Goal: Task Accomplishment & Management: Manage account settings

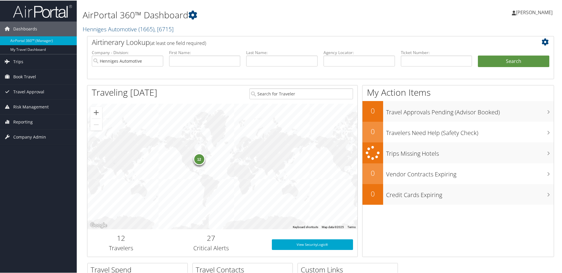
click at [195, 159] on div "12" at bounding box center [199, 159] width 12 height 12
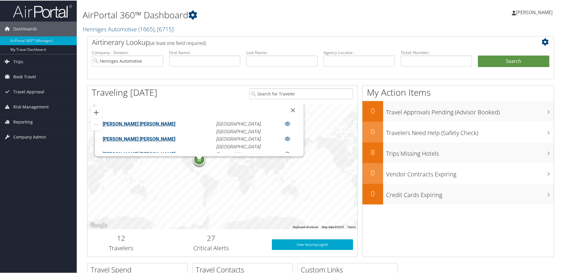
scroll to position [6, 0]
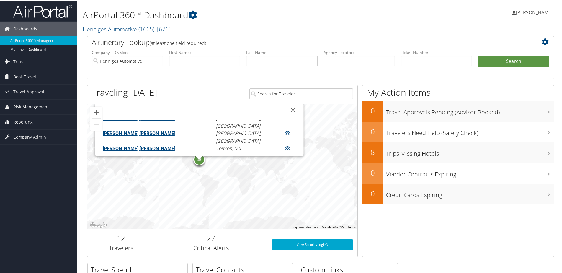
click at [169, 130] on link "FERNANDO LUIZ MARIN PANTALEAO" at bounding box center [139, 133] width 73 height 6
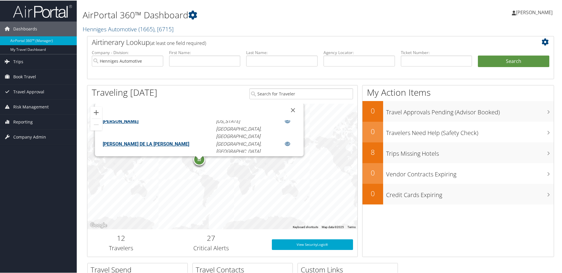
click at [139, 201] on link "TIMOTHY CHARLES SLANEC" at bounding box center [121, 204] width 36 height 6
click at [176, 186] on link "[PERSON_NAME] [PERSON_NAME]" at bounding box center [139, 189] width 73 height 6
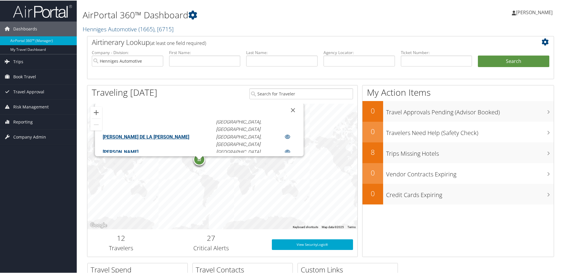
scroll to position [94, 0]
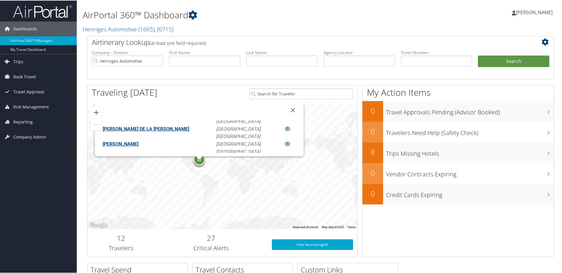
click at [166, 171] on link "[PERSON_NAME] [PERSON_NAME]" at bounding box center [139, 174] width 73 height 6
click at [139, 201] on link "TOMAS ALVARADO NAJERA" at bounding box center [121, 204] width 36 height 6
click at [522, 11] on span "[PERSON_NAME]" at bounding box center [534, 12] width 37 height 6
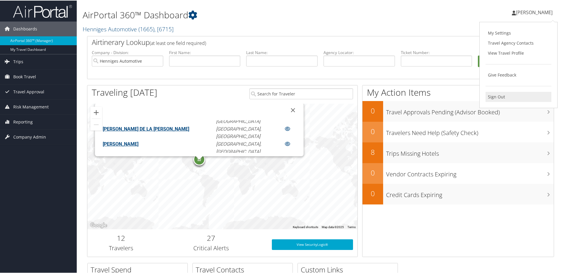
click at [493, 95] on link "Sign Out" at bounding box center [519, 96] width 66 height 10
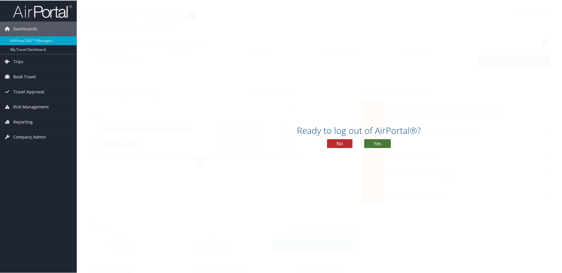
click at [377, 142] on button "Yes" at bounding box center [377, 143] width 27 height 9
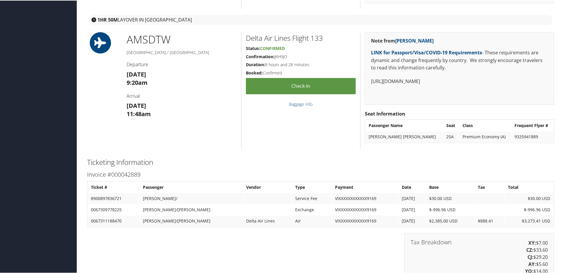
scroll to position [1004, 0]
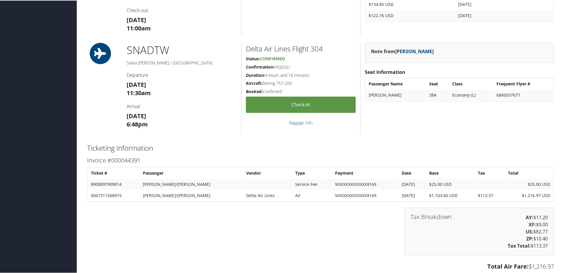
scroll to position [207, 0]
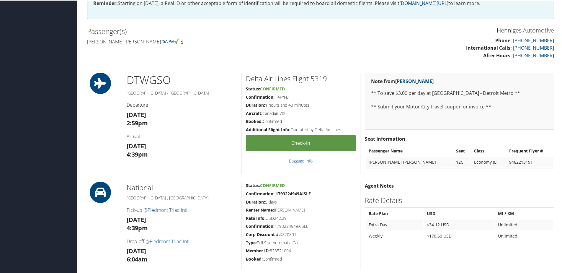
scroll to position [177, 0]
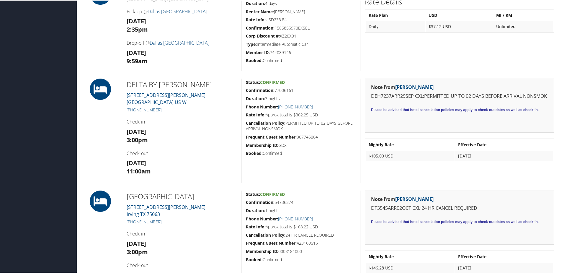
scroll to position [325, 0]
